Goal: Navigation & Orientation: Find specific page/section

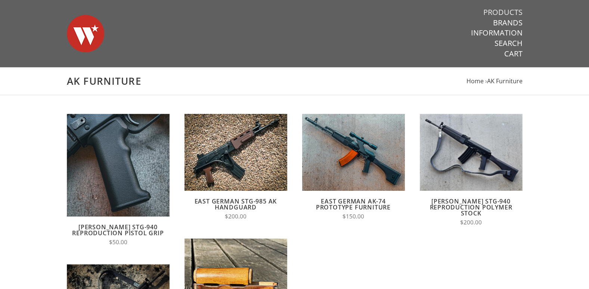
click at [510, 12] on link "Products" at bounding box center [503, 12] width 39 height 10
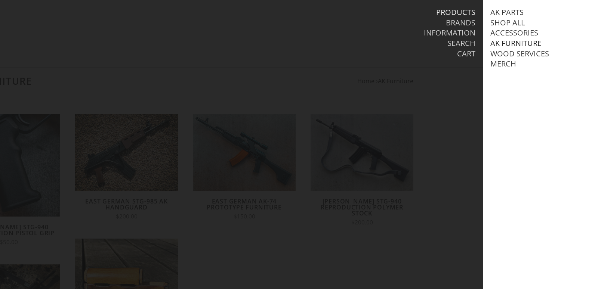
click at [507, 40] on link "AK Furniture" at bounding box center [515, 43] width 51 height 10
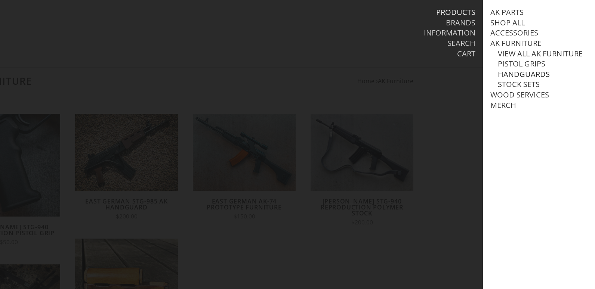
click at [510, 79] on link "Handguards" at bounding box center [524, 75] width 52 height 10
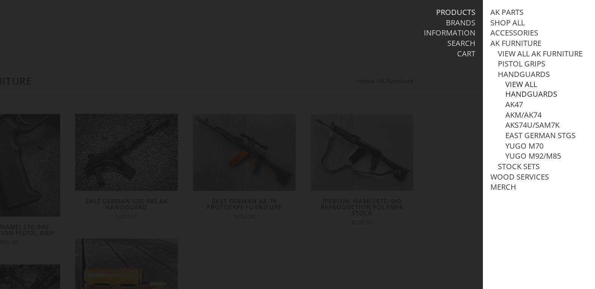
click at [513, 92] on link "View all Handguards" at bounding box center [546, 89] width 82 height 19
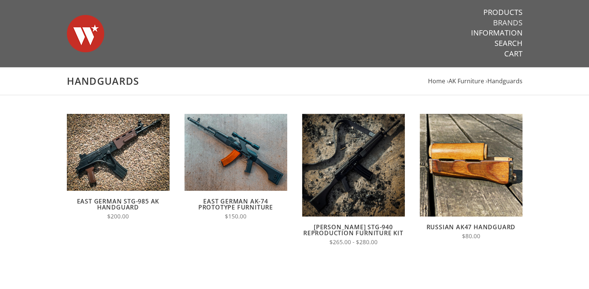
click at [507, 21] on link "Brands" at bounding box center [508, 23] width 30 height 10
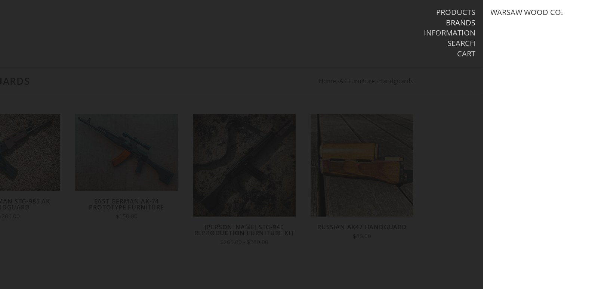
click at [457, 12] on link "Products" at bounding box center [455, 12] width 39 height 10
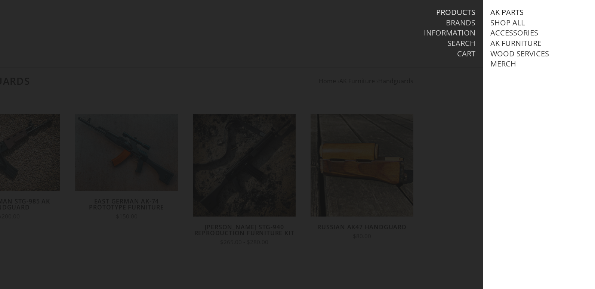
click at [507, 11] on link "AK Parts" at bounding box center [506, 12] width 33 height 10
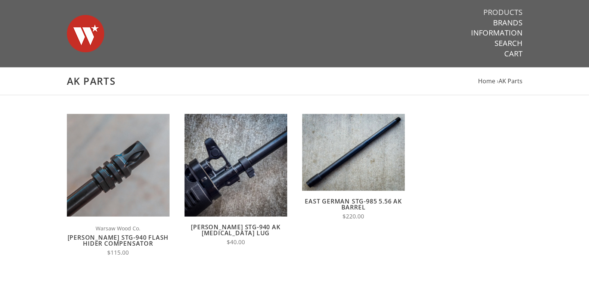
click at [499, 14] on link "Products" at bounding box center [503, 12] width 39 height 10
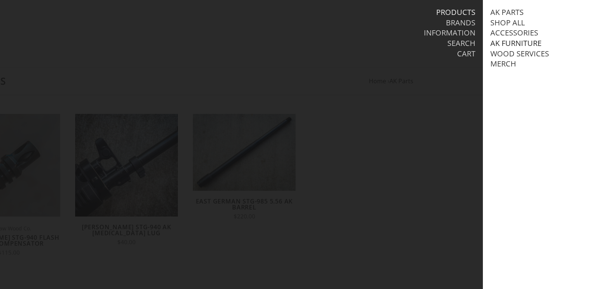
click at [505, 41] on link "AK Furniture" at bounding box center [515, 43] width 51 height 10
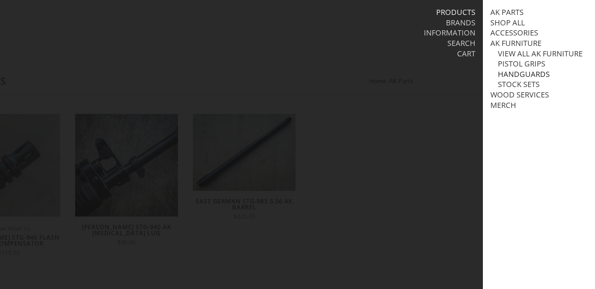
click at [515, 79] on link "Handguards" at bounding box center [524, 75] width 52 height 10
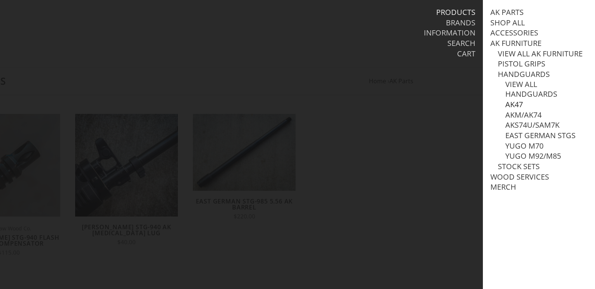
click at [516, 109] on link "AK47" at bounding box center [514, 105] width 18 height 10
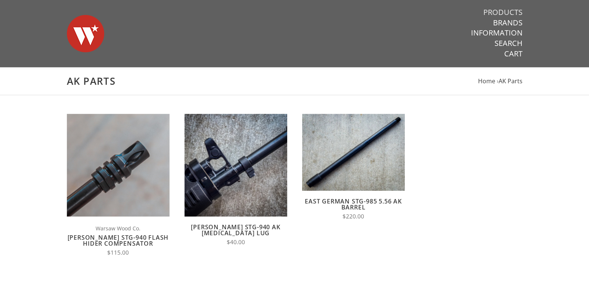
click at [511, 9] on link "Products" at bounding box center [503, 12] width 39 height 10
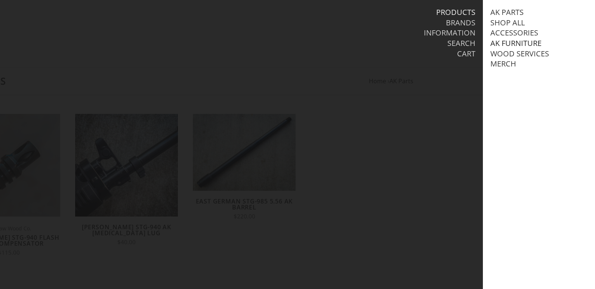
click at [522, 41] on link "AK Furniture" at bounding box center [515, 43] width 51 height 10
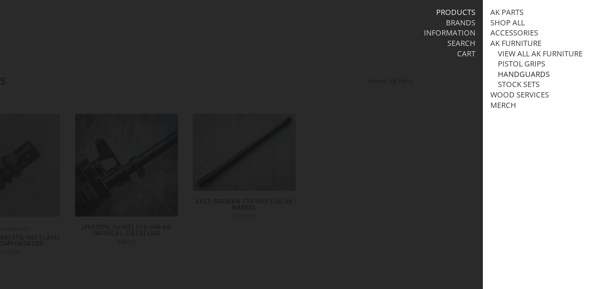
click at [513, 79] on link "Handguards" at bounding box center [524, 75] width 52 height 10
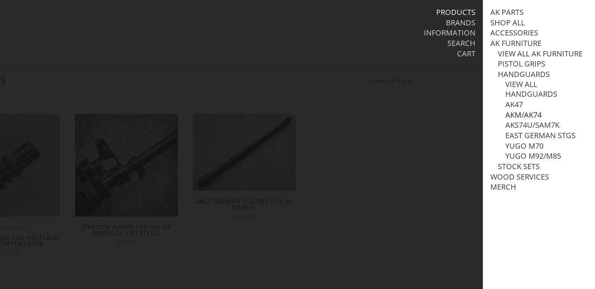
click at [520, 120] on link "AKM/AK74" at bounding box center [523, 115] width 36 height 10
